Goal: Information Seeking & Learning: Learn about a topic

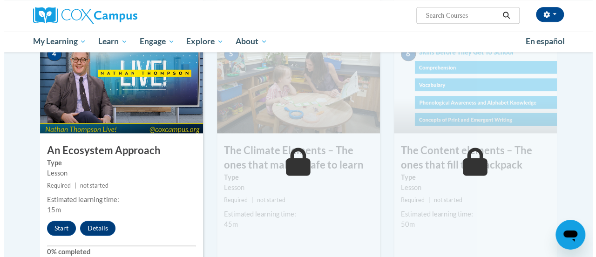
scroll to position [521, 0]
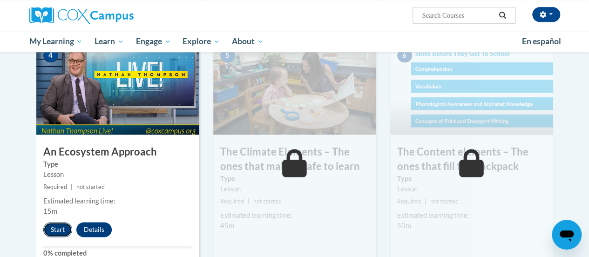
click at [46, 231] on button "Start" at bounding box center [57, 229] width 29 height 15
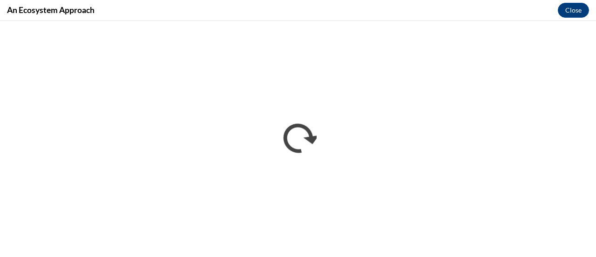
scroll to position [0, 0]
